Goal: Information Seeking & Learning: Find specific fact

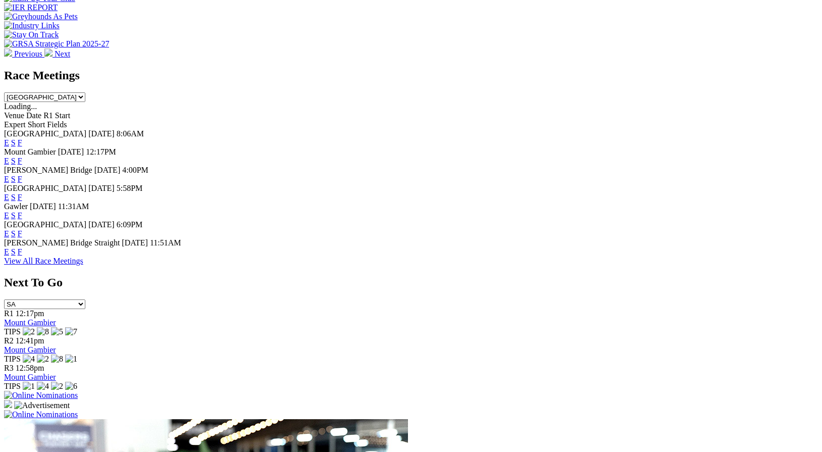
scroll to position [408, 0]
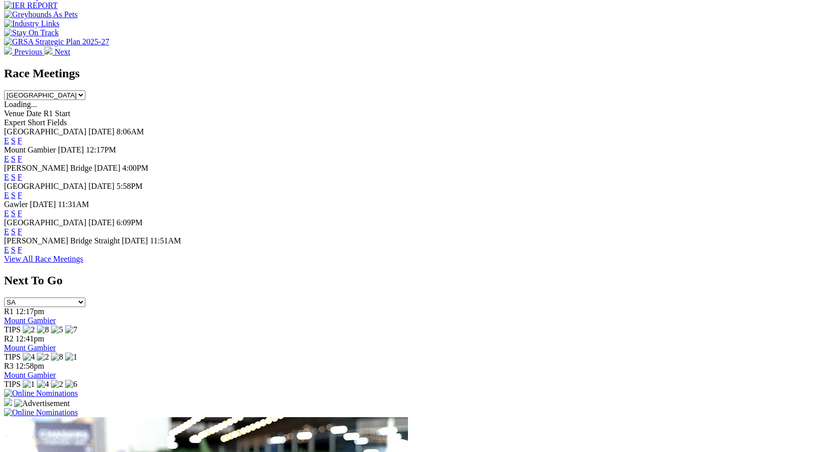
click at [22, 254] on link "F" at bounding box center [20, 249] width 5 height 9
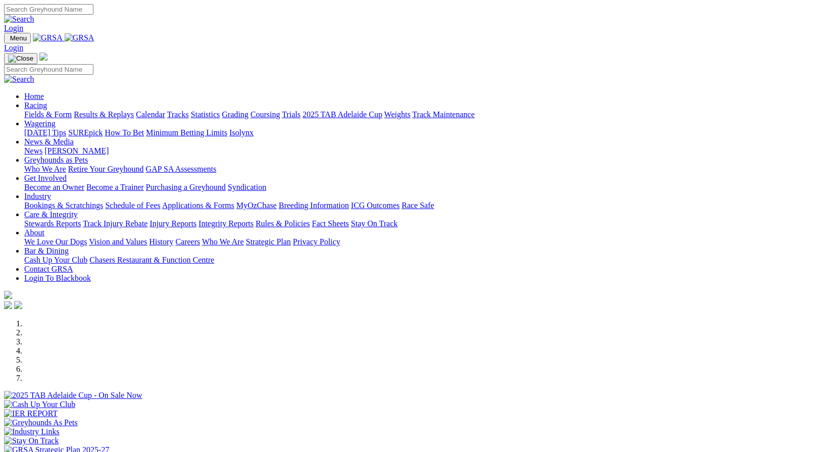
scroll to position [408, 0]
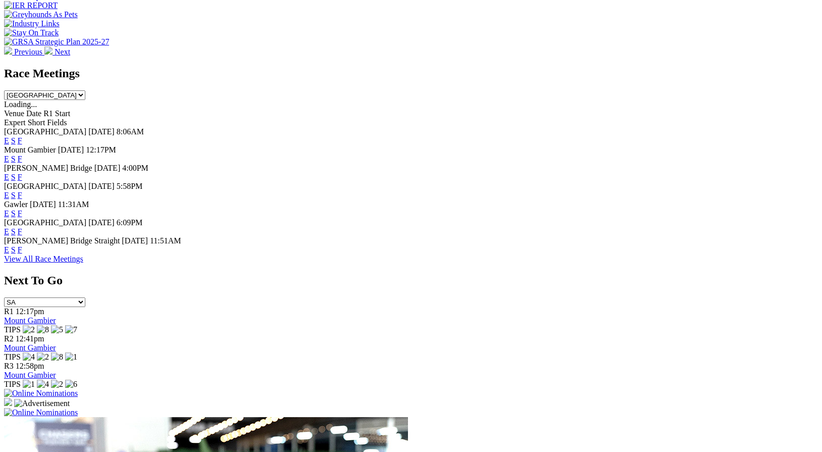
click at [22, 236] on link "F" at bounding box center [20, 231] width 5 height 9
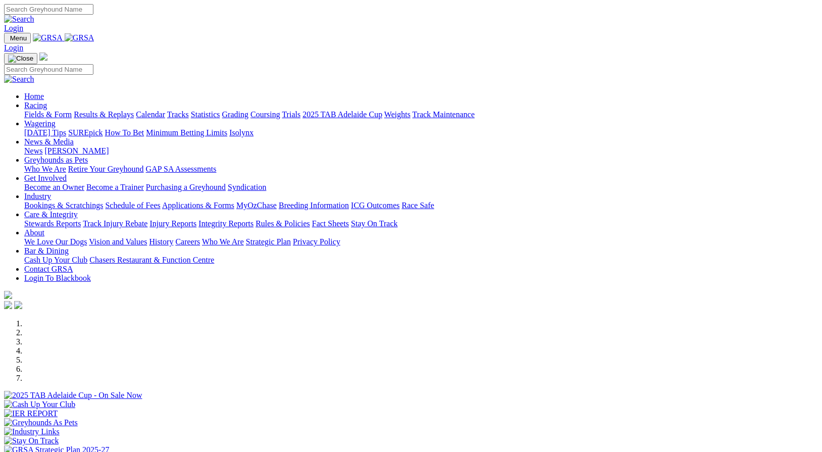
scroll to position [408, 0]
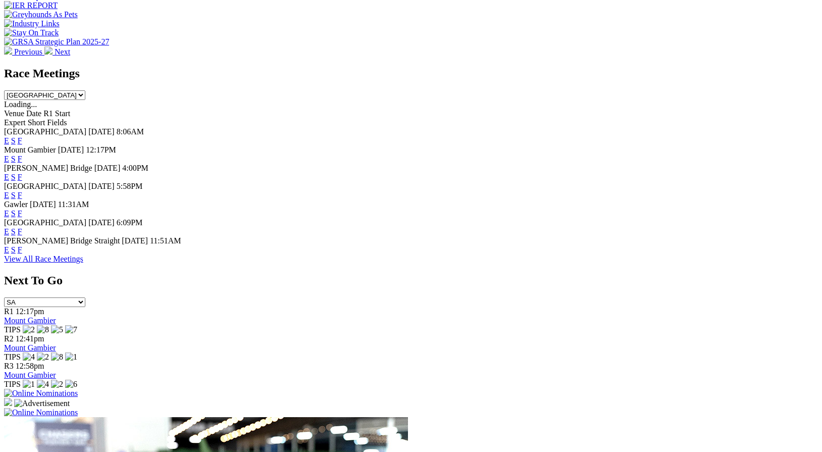
click at [22, 209] on link "F" at bounding box center [20, 213] width 5 height 9
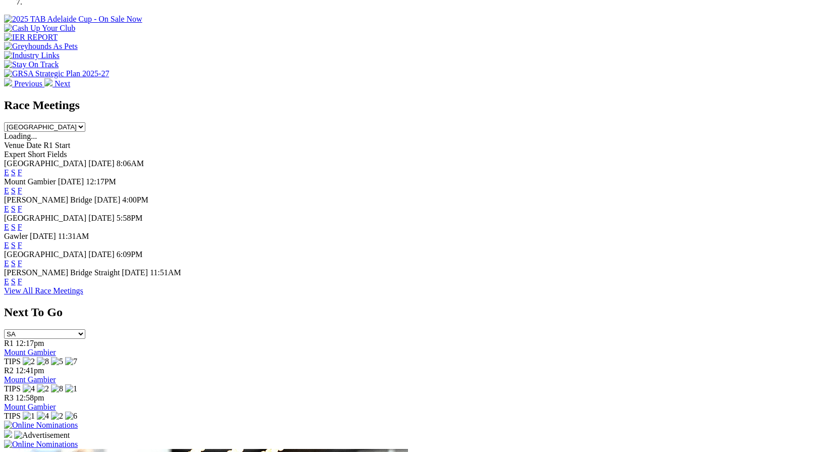
scroll to position [365, 0]
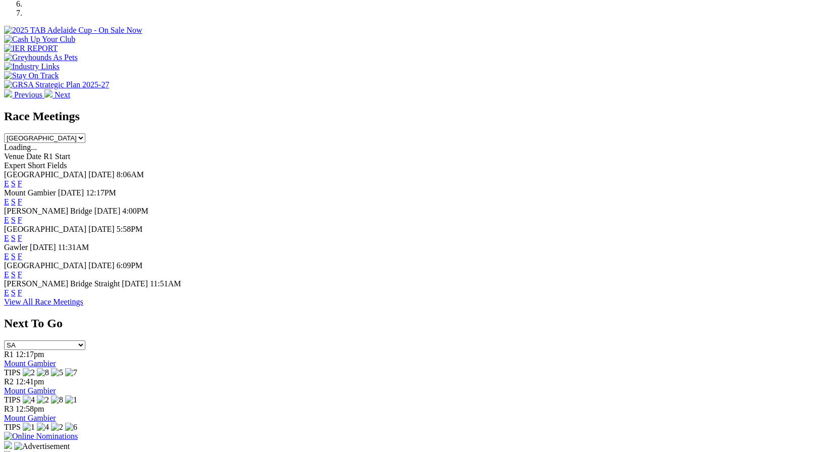
click at [22, 234] on link "F" at bounding box center [20, 238] width 5 height 9
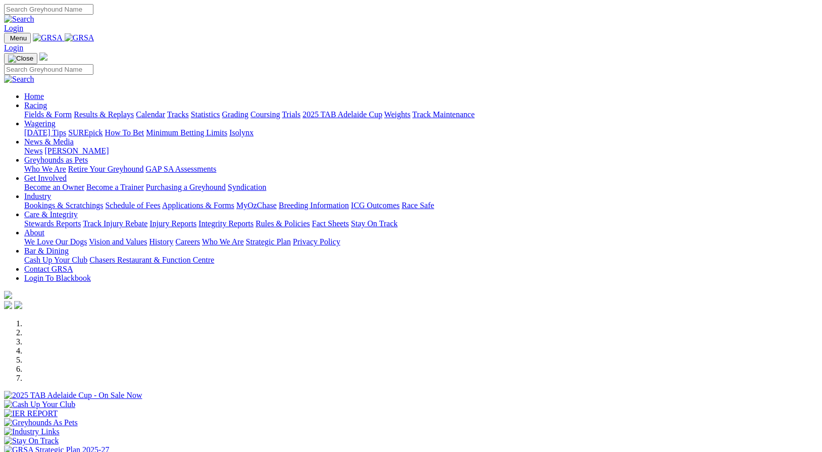
scroll to position [365, 0]
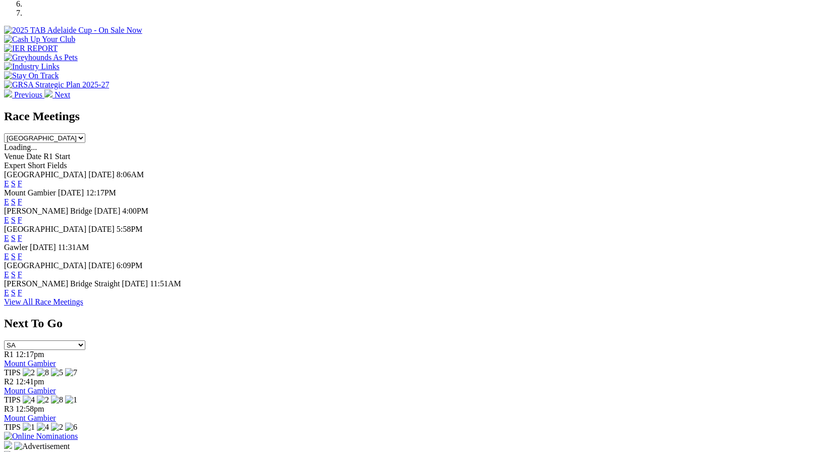
click at [22, 216] on link "F" at bounding box center [20, 220] width 5 height 9
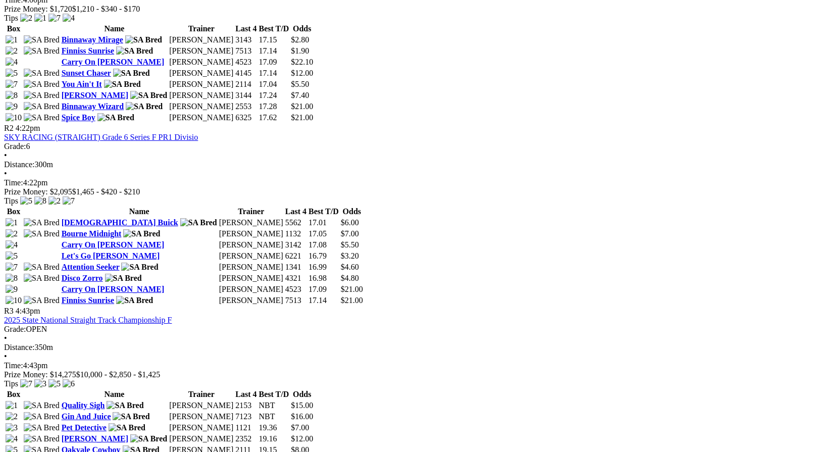
scroll to position [587, 0]
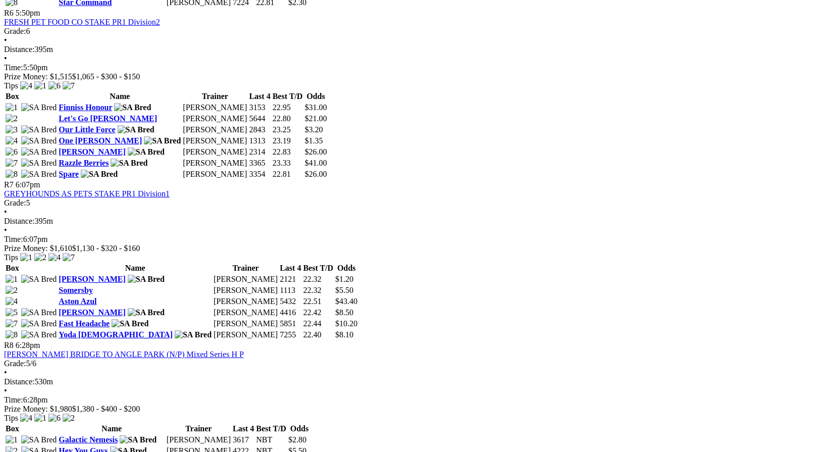
scroll to position [1425, 0]
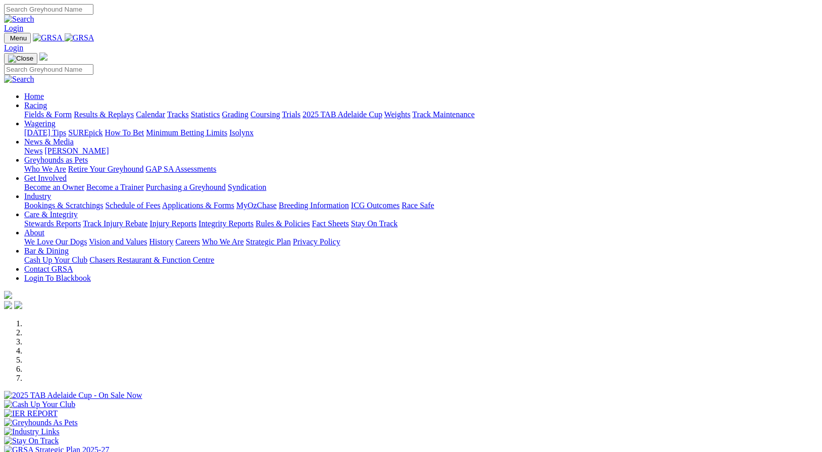
scroll to position [365, 0]
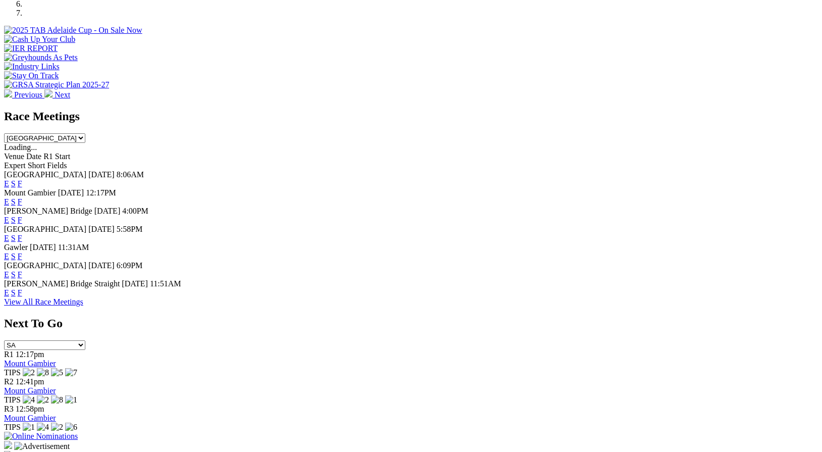
click at [22, 197] on link "F" at bounding box center [20, 201] width 5 height 9
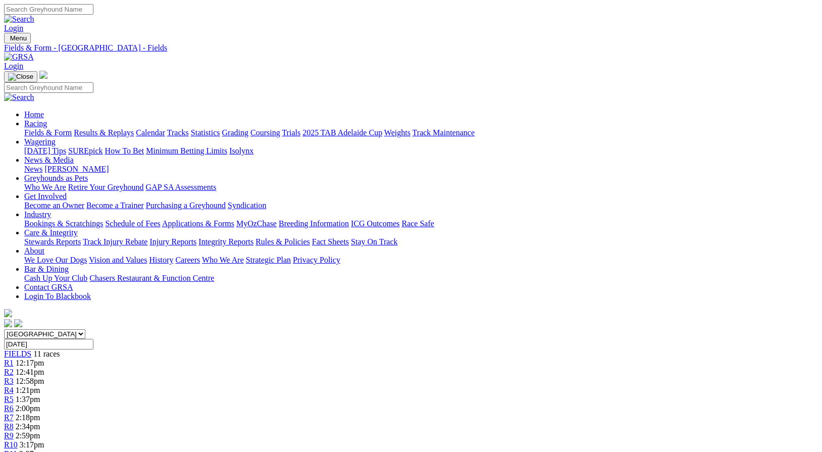
click at [254, 237] on link "Integrity Reports" at bounding box center [225, 241] width 55 height 9
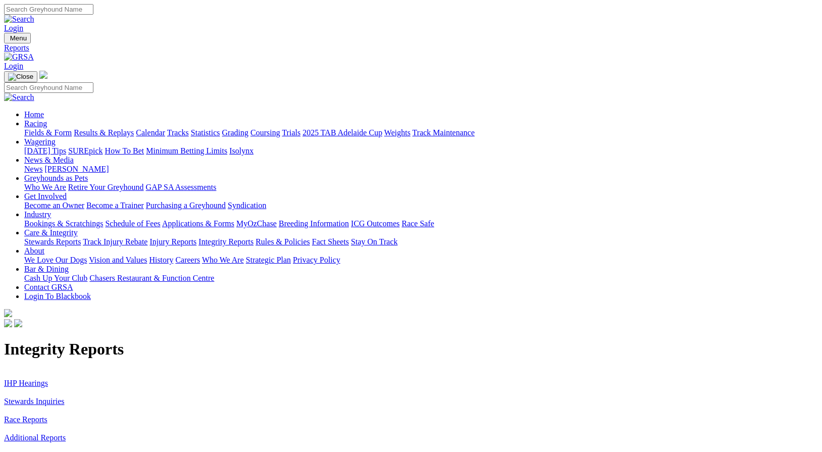
click at [48, 379] on link "IHP Hearings" at bounding box center [26, 383] width 44 height 9
click at [65, 397] on link "Stewards Inquiries" at bounding box center [34, 401] width 61 height 9
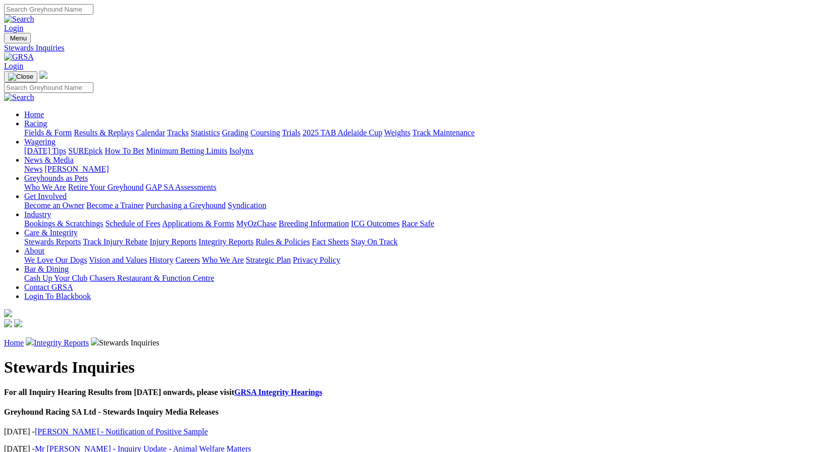
click at [208, 427] on link "Miss Di Wilson - Notification of Positive Sample" at bounding box center [121, 431] width 173 height 9
